Goal: Use online tool/utility

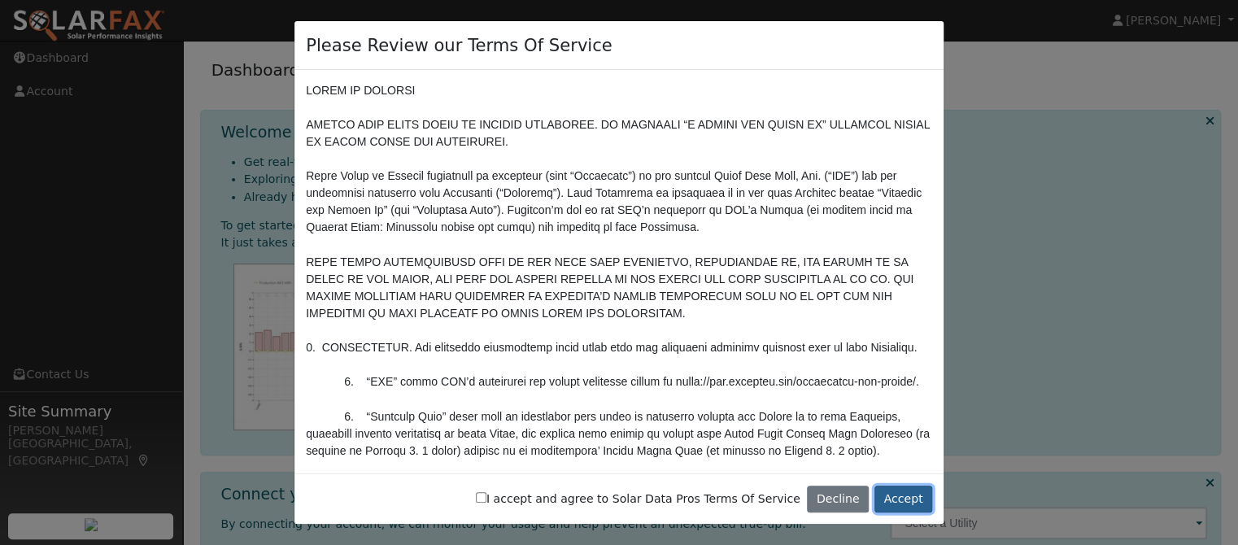
click at [908, 501] on button "Accept" at bounding box center [903, 500] width 58 height 28
click at [486, 500] on input "I accept and agree to Solar Data Pros Terms Of Service" at bounding box center [481, 497] width 11 height 11
checkbox input "true"
click at [900, 497] on button "Accept" at bounding box center [903, 500] width 58 height 28
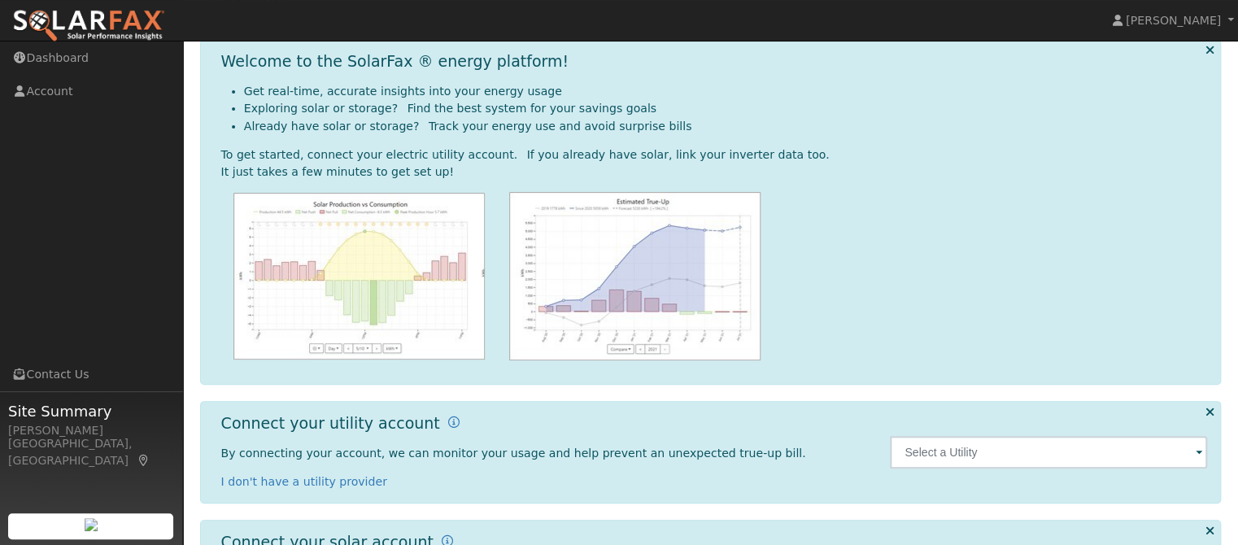
scroll to position [85, 0]
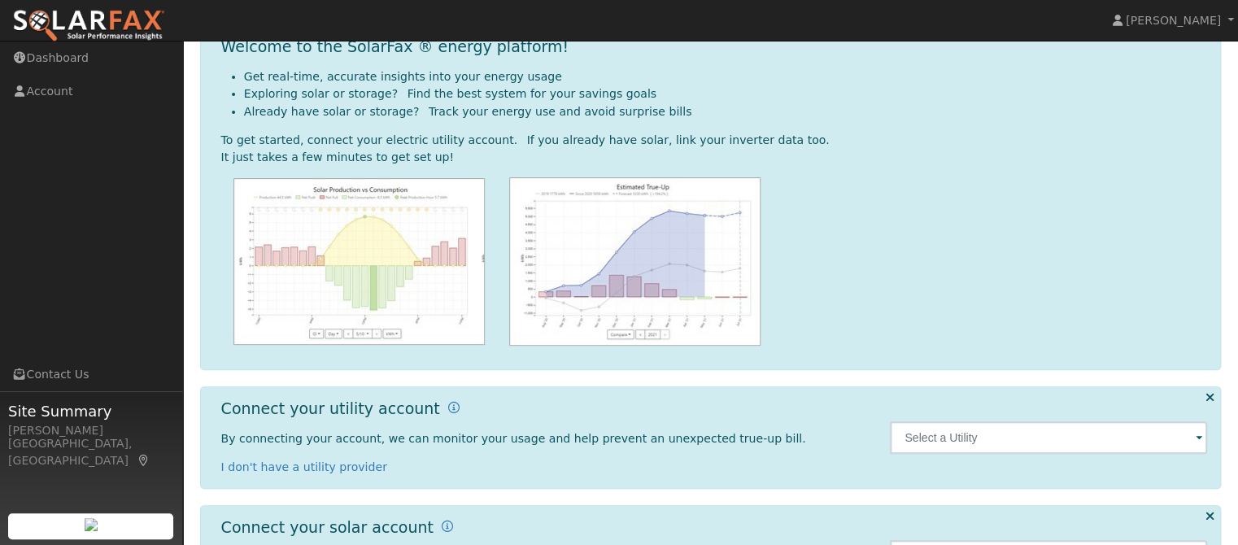
click at [1200, 441] on span at bounding box center [1199, 438] width 7 height 19
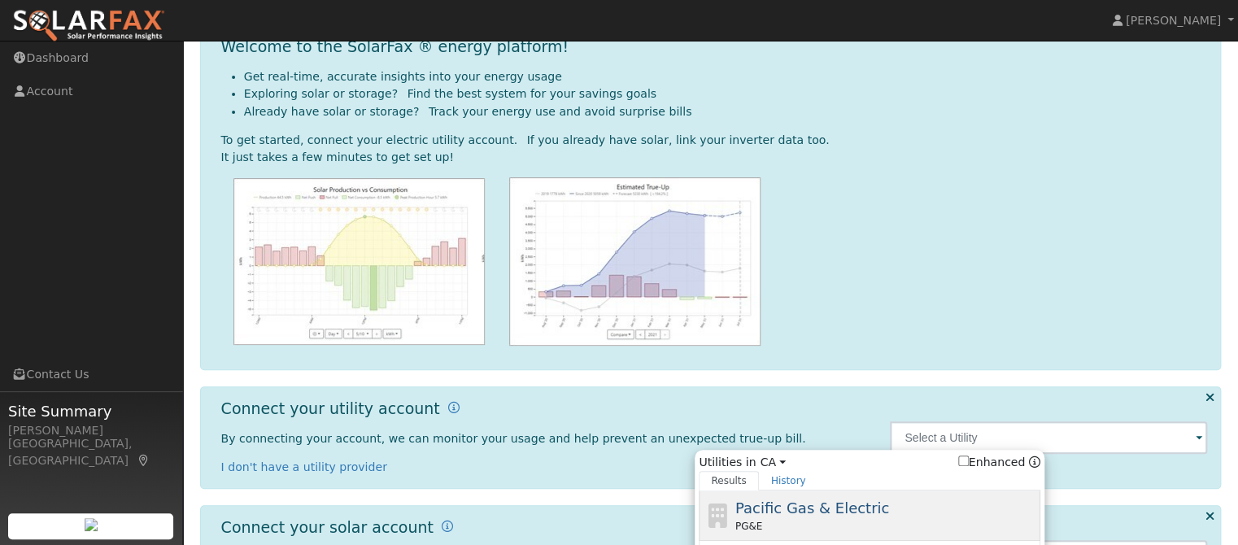
click at [806, 516] on span "Pacific Gas & Electric" at bounding box center [812, 507] width 154 height 17
type input "PG&E"
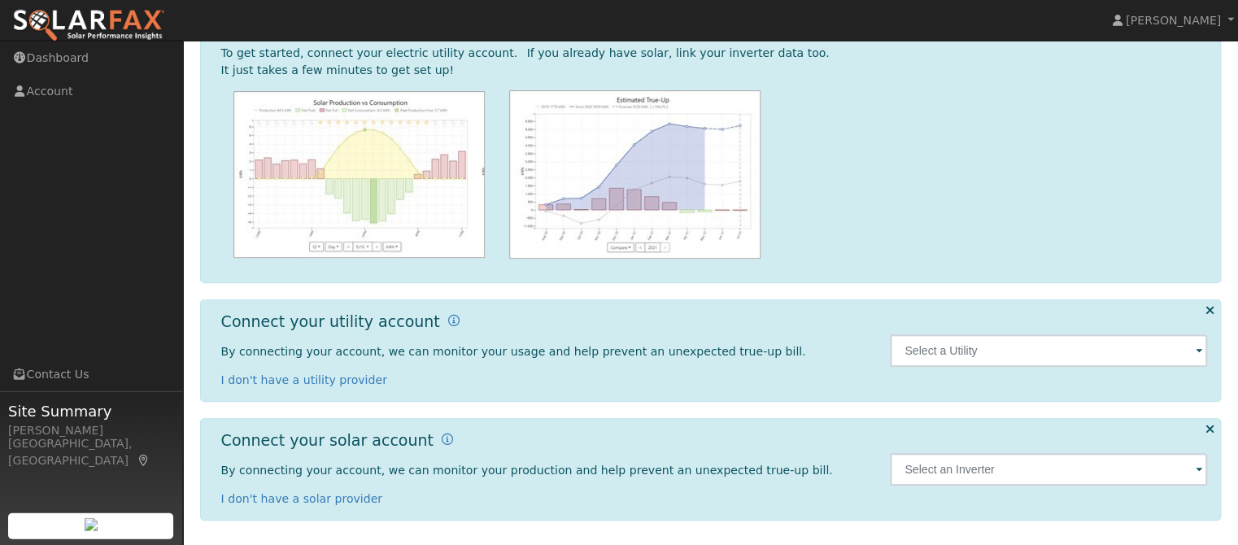
scroll to position [172, 0]
click at [1198, 350] on span at bounding box center [1199, 351] width 7 height 19
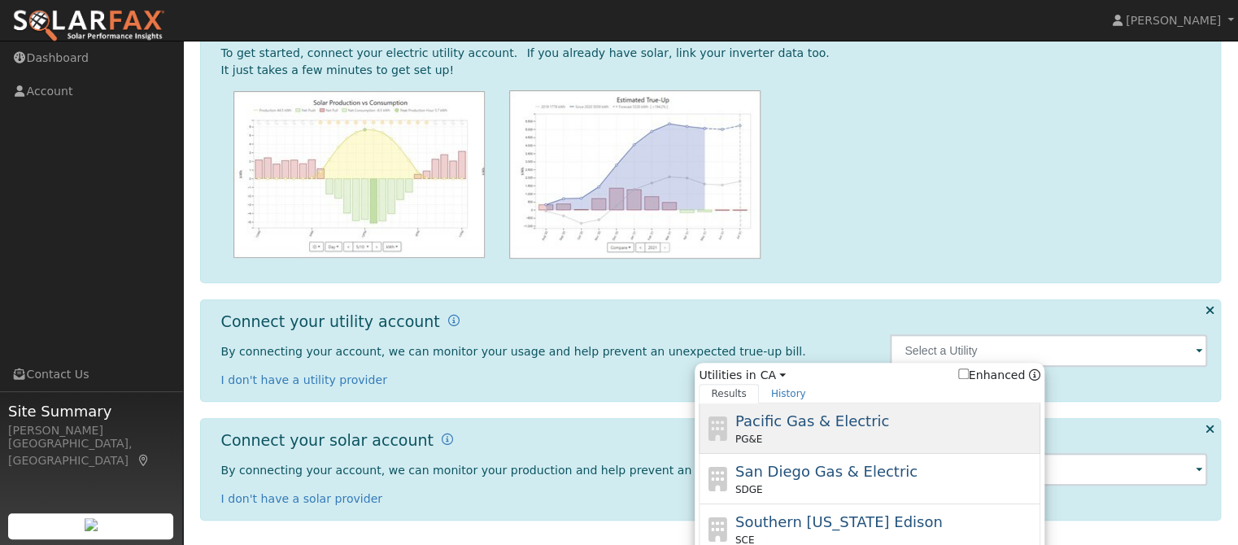
click at [793, 429] on span "Pacific Gas & Electric" at bounding box center [812, 420] width 154 height 17
type input "PG&E"
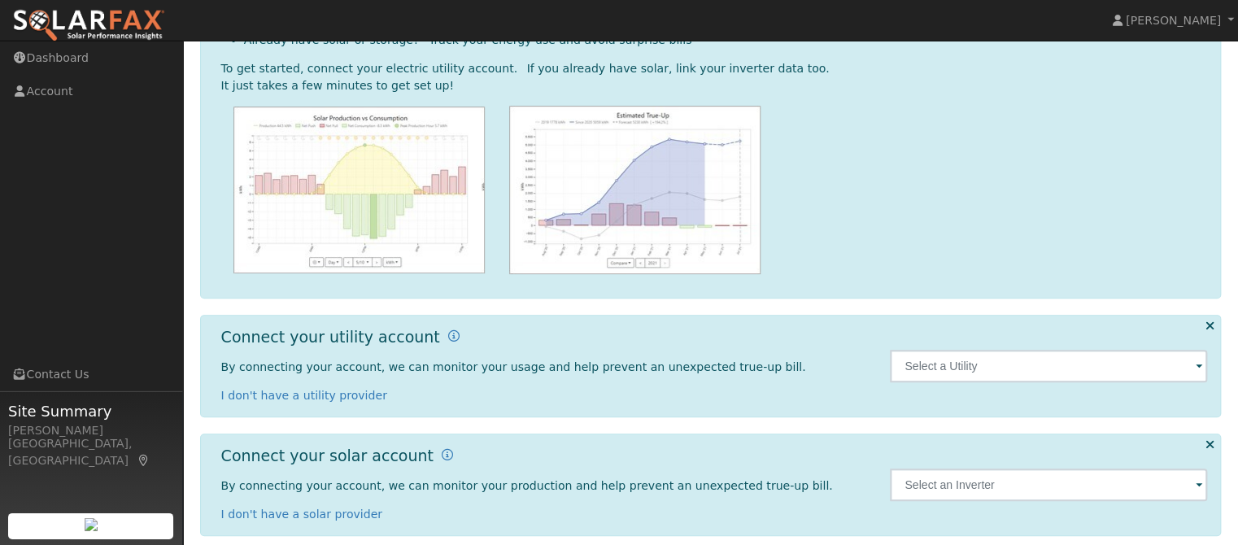
scroll to position [172, 0]
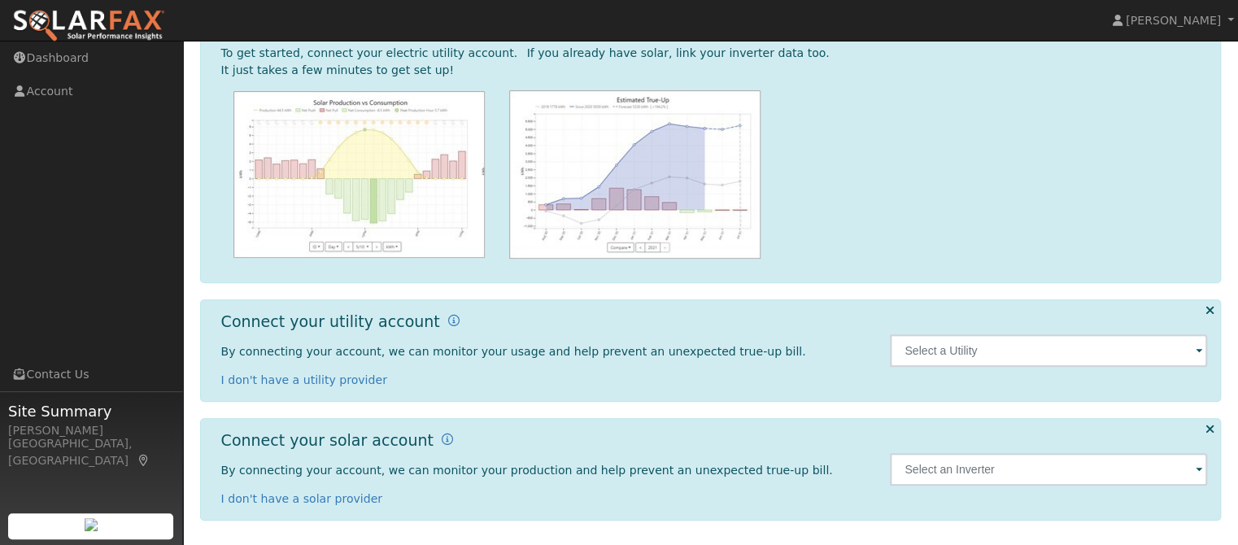
click at [1199, 353] on span at bounding box center [1199, 351] width 7 height 19
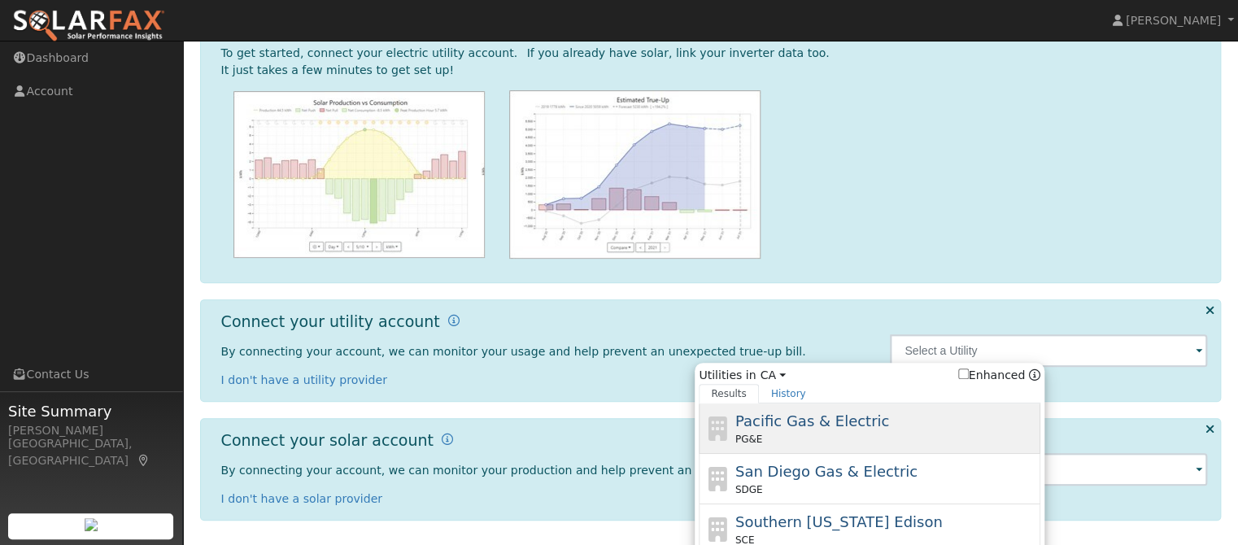
click at [826, 425] on span "Pacific Gas & Electric" at bounding box center [812, 420] width 154 height 17
type input "PG&E"
